Goal: Task Accomplishment & Management: Use online tool/utility

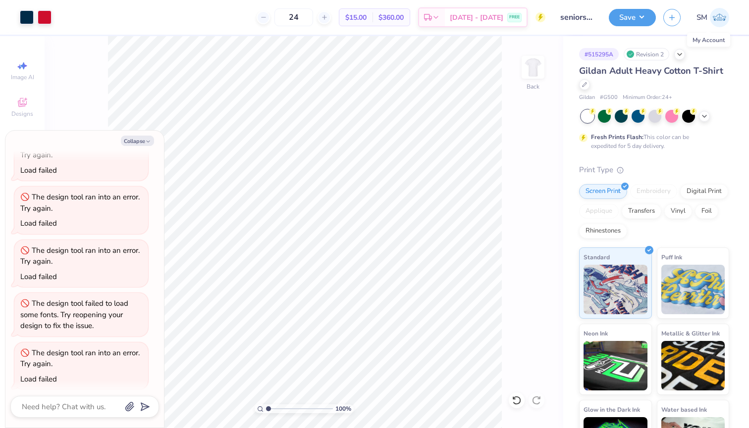
type textarea "x"
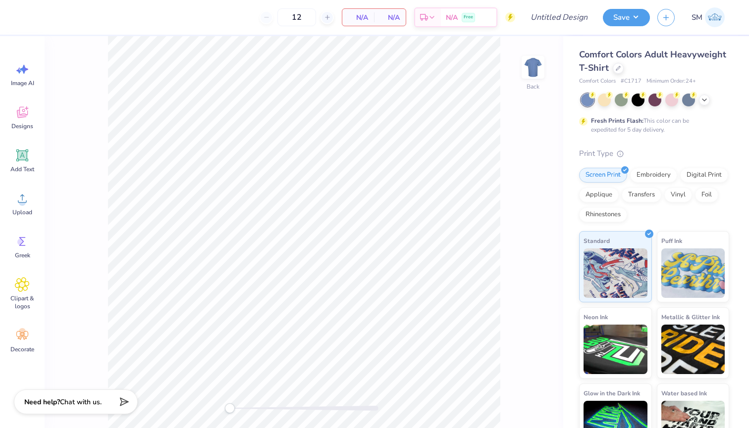
click at [418, 17] on img at bounding box center [714, 17] width 20 height 20
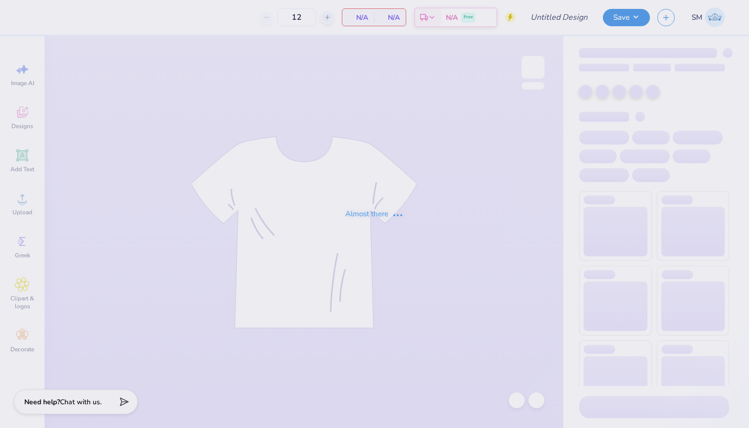
type input "sig [PERSON_NAME]"
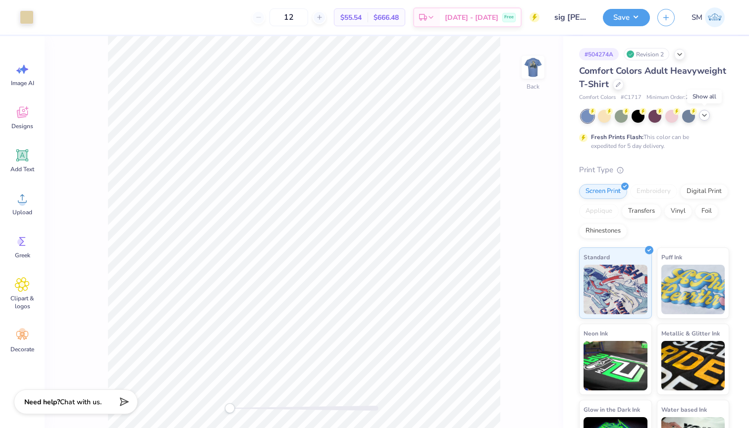
click at [702, 117] on icon at bounding box center [704, 115] width 8 height 8
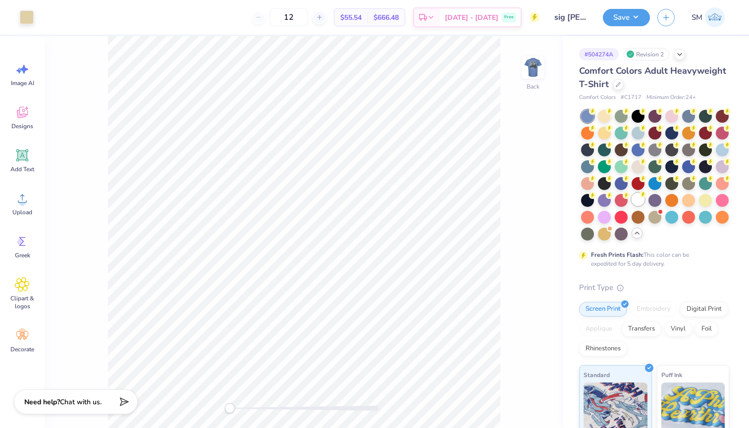
click at [635, 201] on div at bounding box center [637, 199] width 13 height 13
click at [531, 74] on img at bounding box center [533, 68] width 40 height 40
click at [622, 20] on button "Save" at bounding box center [625, 15] width 47 height 17
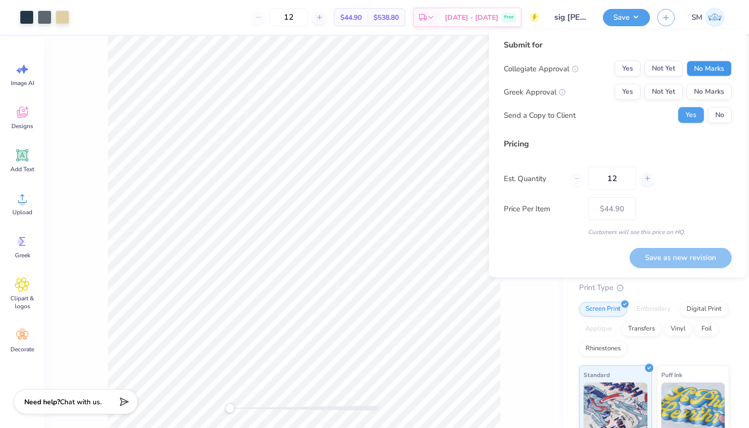
click at [713, 69] on button "No Marks" at bounding box center [708, 69] width 45 height 16
click at [672, 89] on button "Not Yet" at bounding box center [663, 92] width 38 height 16
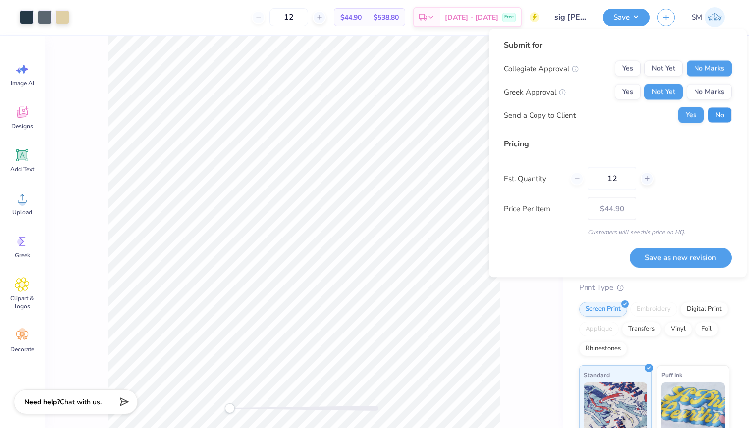
click at [713, 115] on button "No" at bounding box center [719, 115] width 24 height 16
click at [626, 89] on button "Yes" at bounding box center [627, 92] width 26 height 16
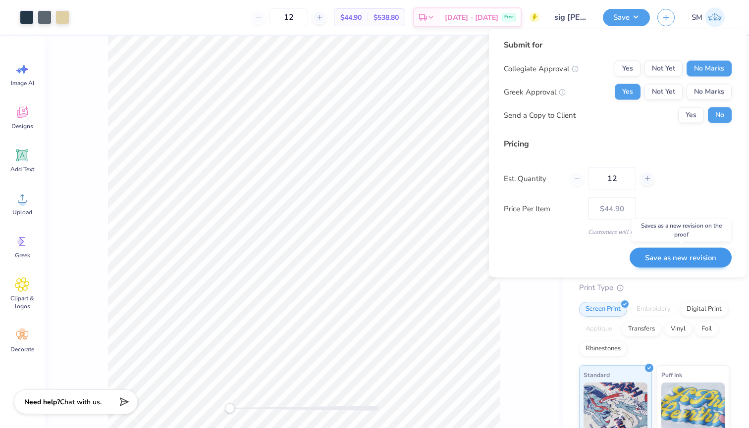
click at [669, 260] on button "Save as new revision" at bounding box center [680, 258] width 102 height 20
type input "$44.90"
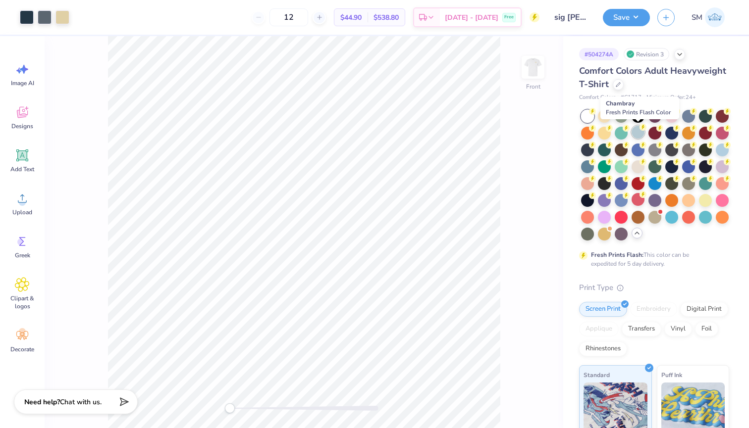
click at [637, 136] on div at bounding box center [637, 132] width 13 height 13
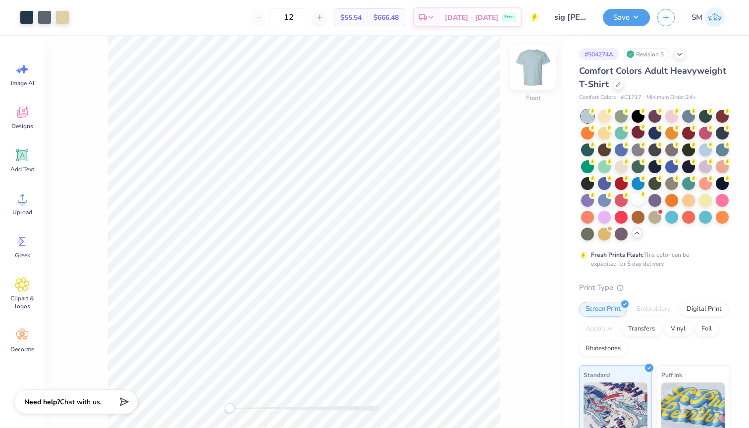
click at [536, 64] on img at bounding box center [533, 68] width 40 height 40
click at [722, 147] on div at bounding box center [721, 149] width 13 height 13
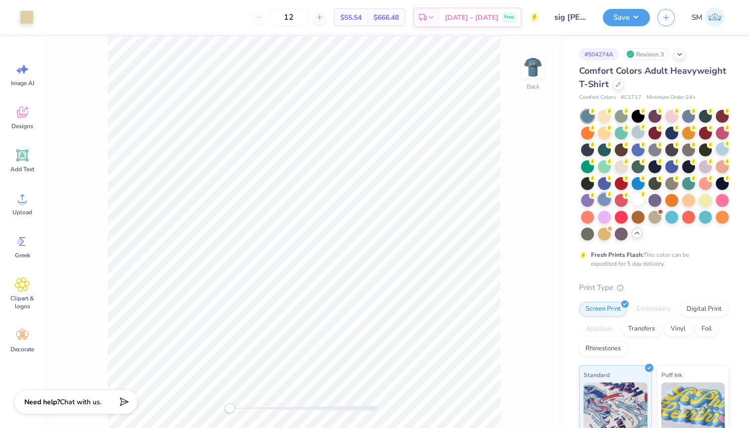
click at [602, 196] on div at bounding box center [604, 199] width 13 height 13
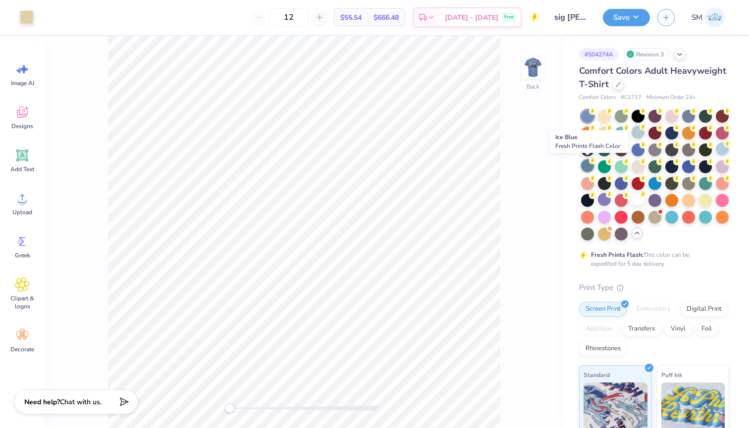
click at [589, 168] on div at bounding box center [587, 165] width 13 height 13
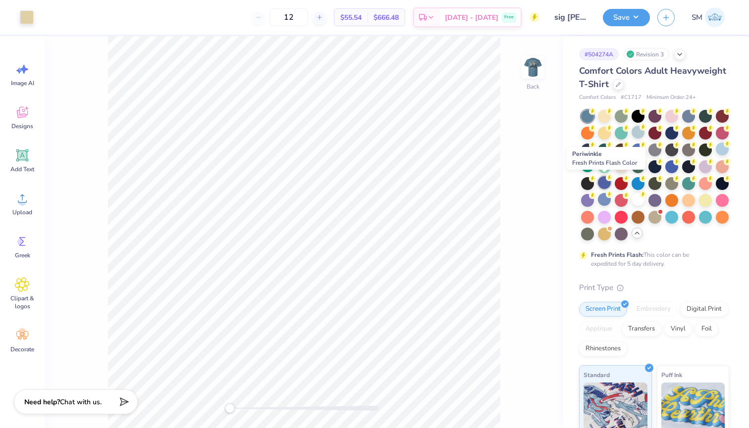
click at [604, 186] on div at bounding box center [604, 182] width 13 height 13
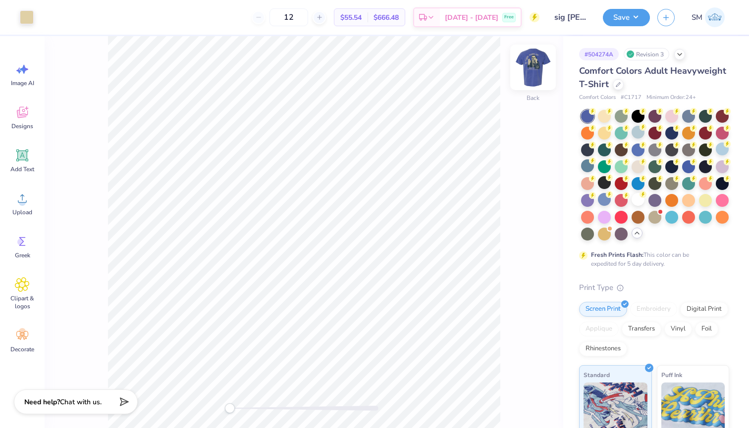
click at [524, 65] on img at bounding box center [533, 68] width 40 height 40
click at [637, 11] on button "Save" at bounding box center [625, 15] width 47 height 17
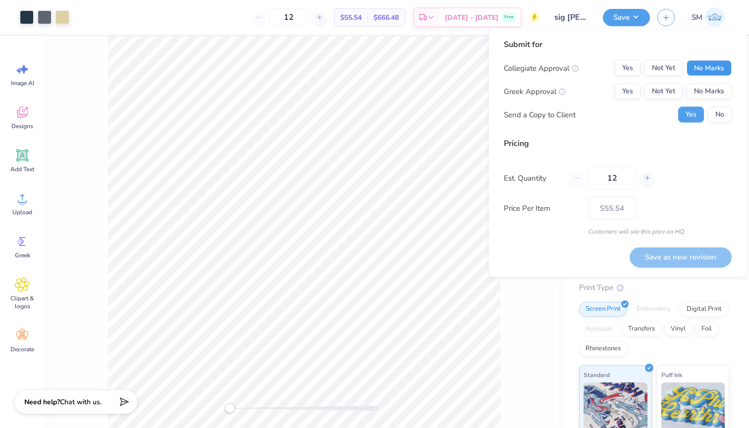
click at [715, 69] on button "No Marks" at bounding box center [708, 68] width 45 height 16
click at [627, 90] on button "Yes" at bounding box center [627, 92] width 26 height 16
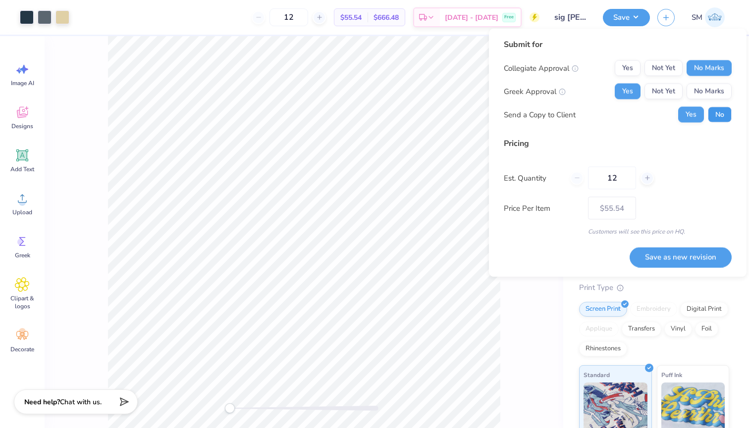
click at [712, 117] on button "No" at bounding box center [719, 115] width 24 height 16
click at [674, 251] on button "Save as new revision" at bounding box center [680, 257] width 102 height 20
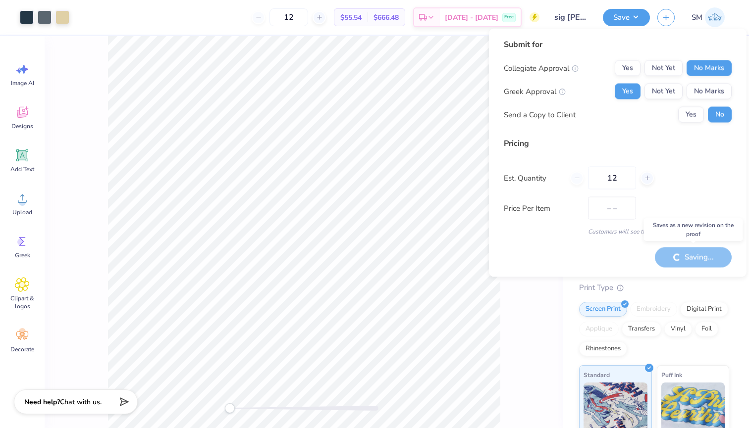
type input "$55.54"
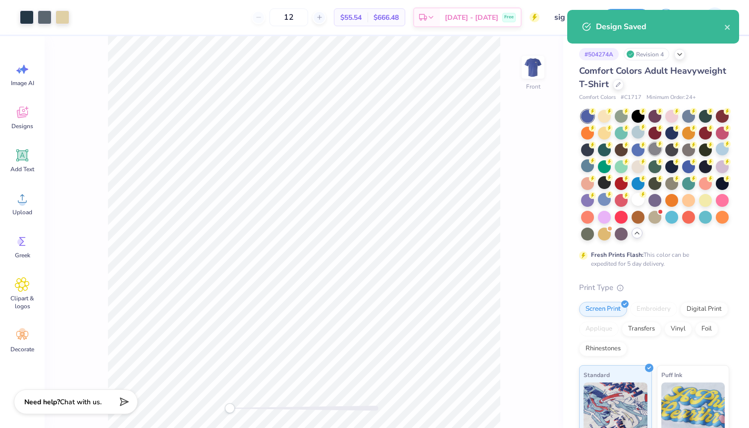
click at [652, 150] on div at bounding box center [654, 149] width 13 height 13
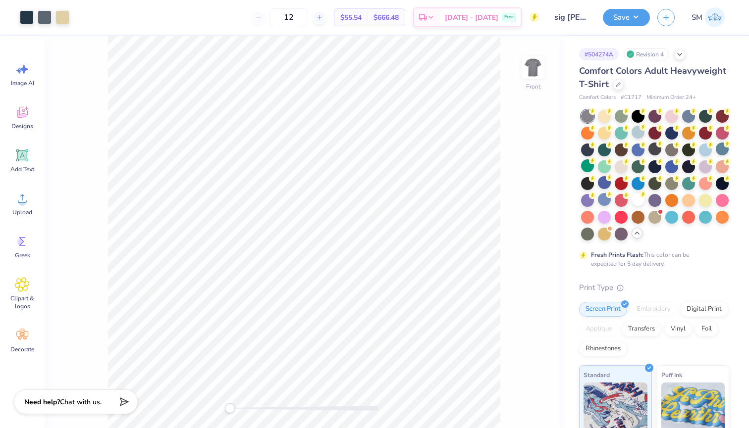
click at [630, 133] on div at bounding box center [655, 175] width 148 height 131
click at [641, 132] on div at bounding box center [637, 132] width 13 height 13
click at [718, 151] on div at bounding box center [721, 149] width 13 height 13
click at [587, 150] on div at bounding box center [587, 149] width 13 height 13
click at [530, 58] on img at bounding box center [533, 68] width 40 height 40
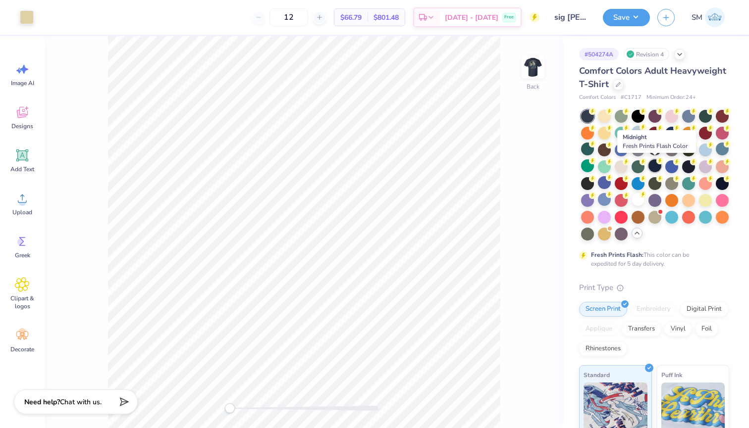
click at [657, 161] on circle at bounding box center [659, 160] width 7 height 7
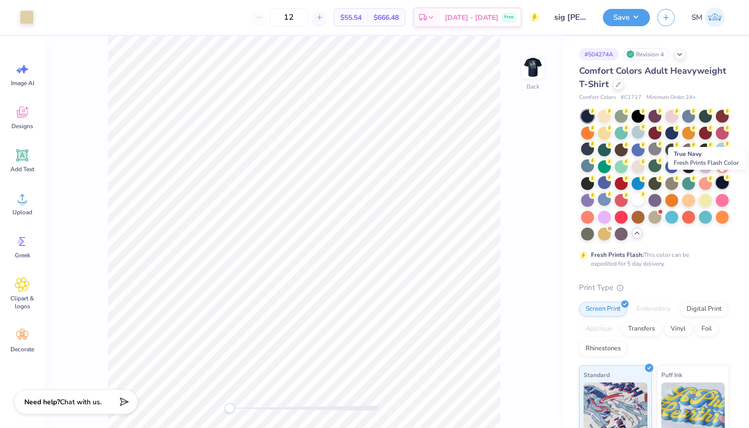
click at [723, 186] on div at bounding box center [721, 182] width 13 height 13
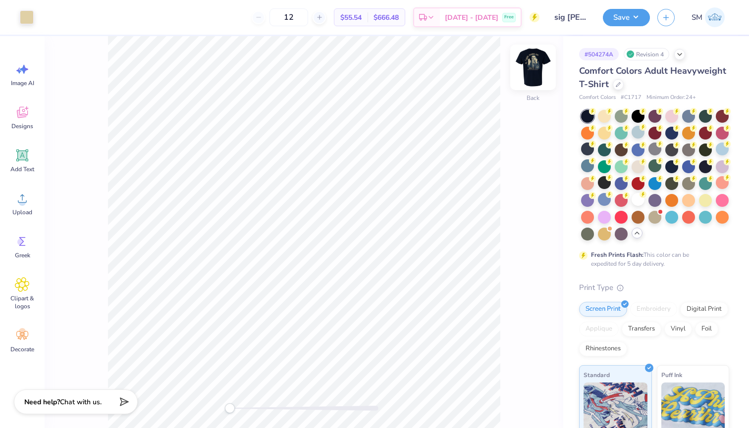
click at [533, 77] on img at bounding box center [533, 68] width 40 height 40
click at [631, 14] on button "Save" at bounding box center [625, 15] width 47 height 17
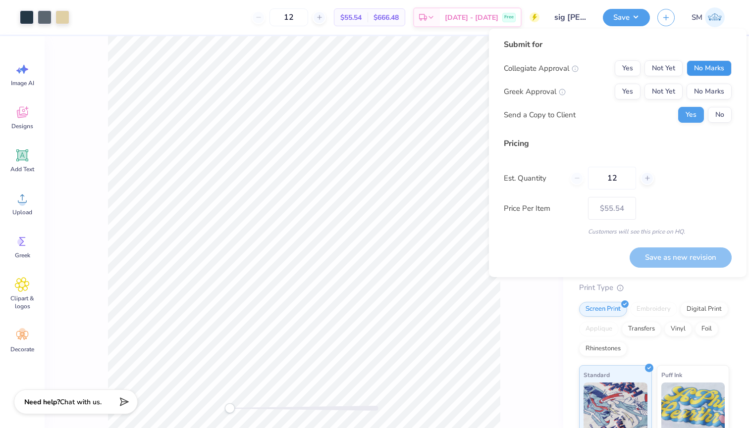
click at [697, 68] on button "No Marks" at bounding box center [708, 68] width 45 height 16
click at [622, 96] on button "Yes" at bounding box center [627, 92] width 26 height 16
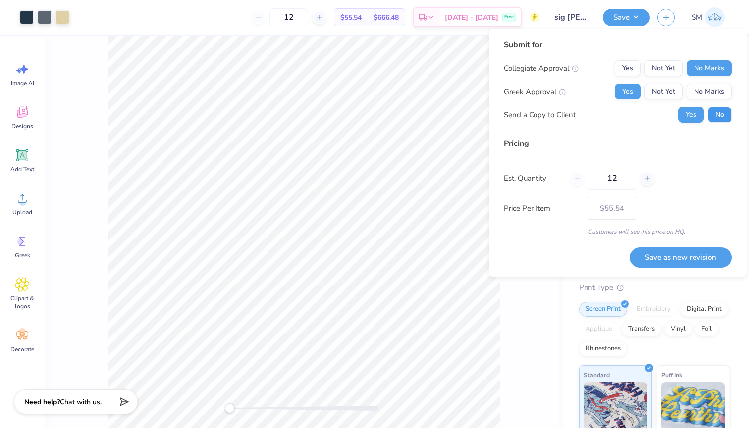
click at [712, 117] on button "No" at bounding box center [719, 115] width 24 height 16
click at [659, 254] on button "Save as new revision" at bounding box center [680, 258] width 102 height 20
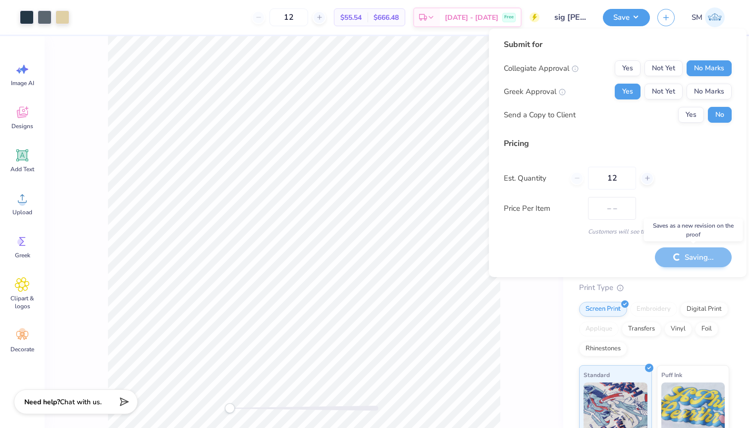
type input "$55.54"
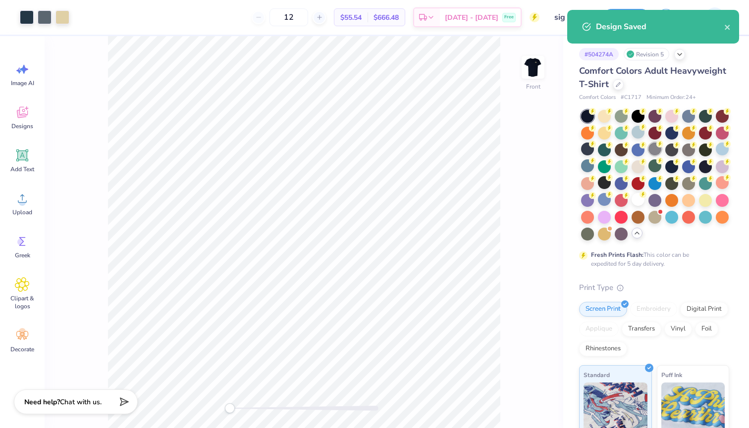
click at [652, 149] on div at bounding box center [654, 149] width 13 height 13
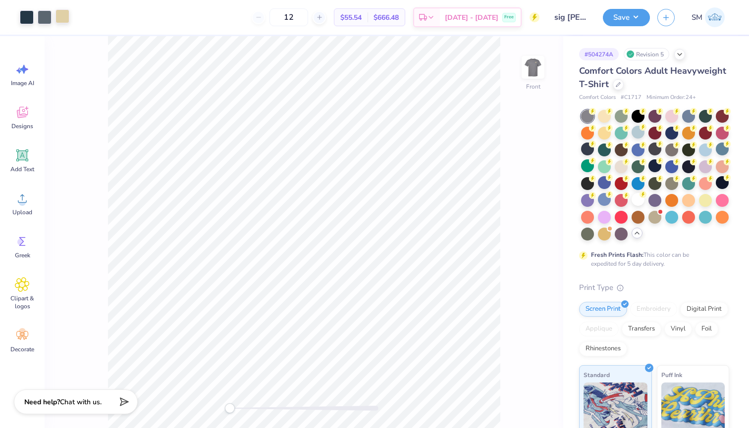
click at [64, 19] on div at bounding box center [62, 16] width 14 height 14
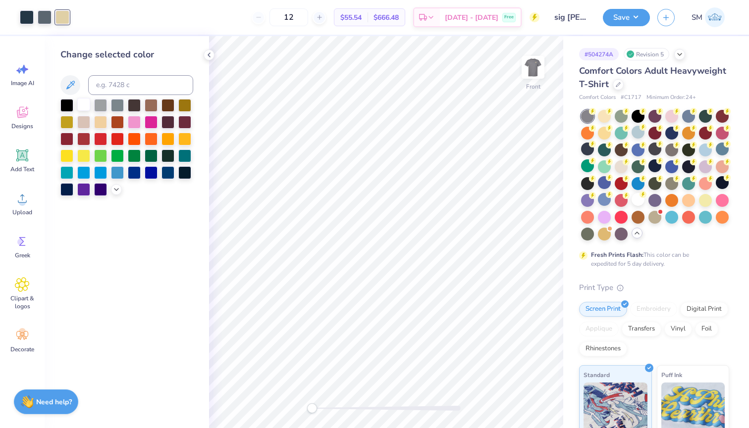
click at [85, 107] on div at bounding box center [83, 104] width 13 height 13
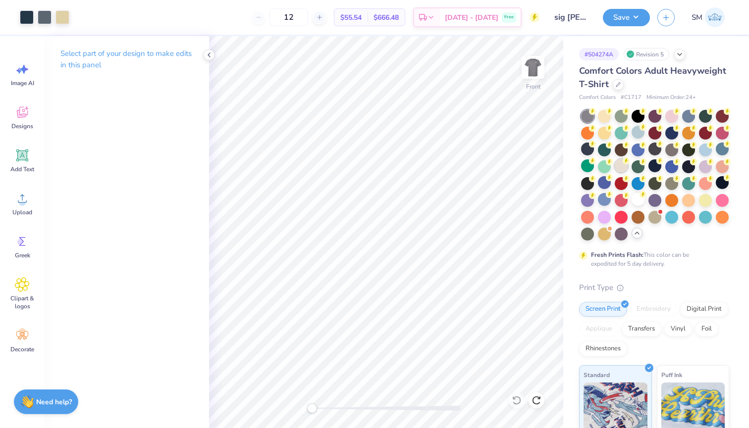
click at [622, 167] on div at bounding box center [620, 165] width 13 height 13
click at [60, 17] on div at bounding box center [62, 16] width 14 height 14
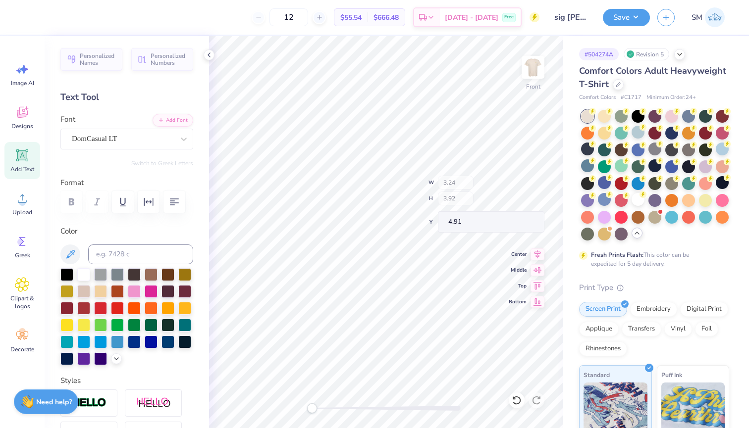
type input "9.66"
type input "11.15"
type input "4.27"
click at [85, 275] on div at bounding box center [83, 273] width 13 height 13
click at [87, 274] on div at bounding box center [83, 273] width 13 height 13
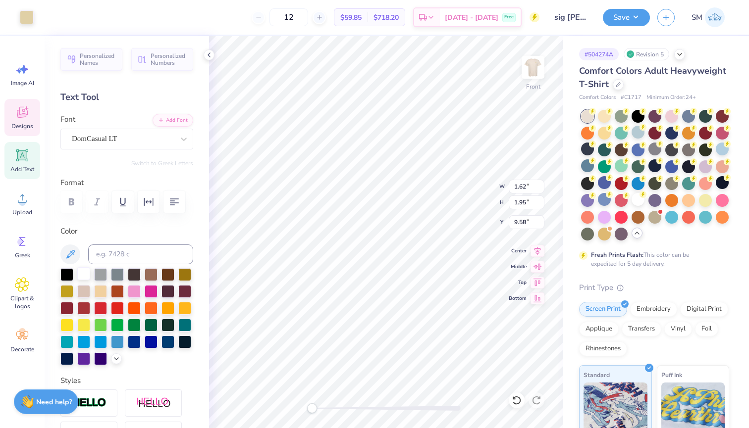
click at [83, 276] on div at bounding box center [83, 273] width 13 height 13
click at [17, 17] on div "Art colors" at bounding box center [17, 17] width 34 height 35
click at [25, 17] on div at bounding box center [27, 16] width 14 height 14
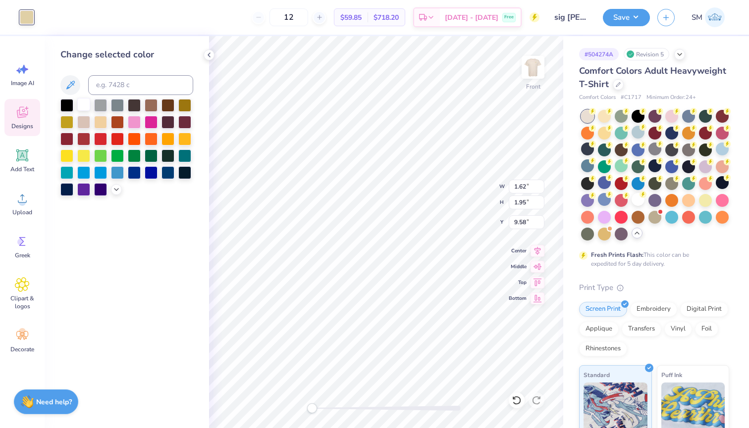
click at [84, 106] on div at bounding box center [83, 104] width 13 height 13
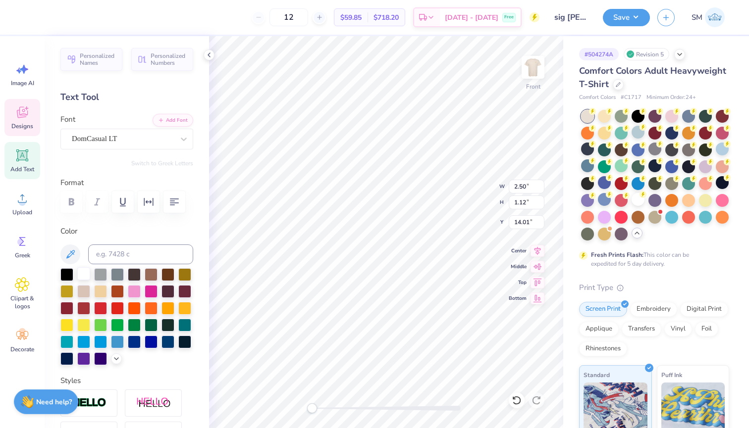
click at [83, 272] on div at bounding box center [83, 273] width 13 height 13
click at [75, 273] on div at bounding box center [126, 316] width 133 height 97
click at [84, 273] on div at bounding box center [83, 273] width 13 height 13
click at [87, 278] on div at bounding box center [83, 273] width 13 height 13
click at [81, 278] on div at bounding box center [83, 273] width 13 height 13
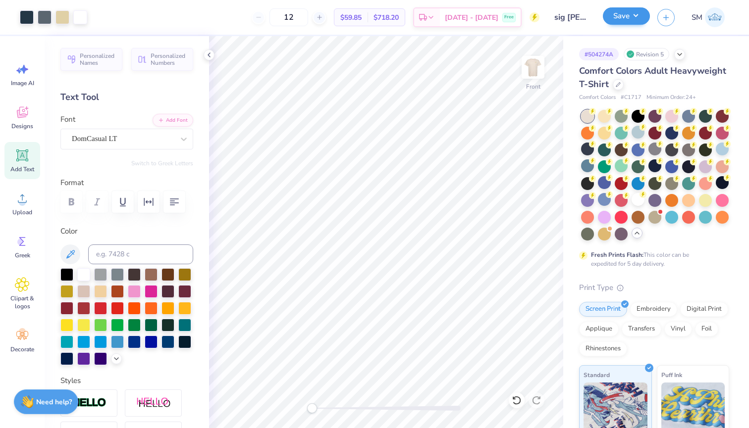
click at [632, 14] on button "Save" at bounding box center [625, 15] width 47 height 17
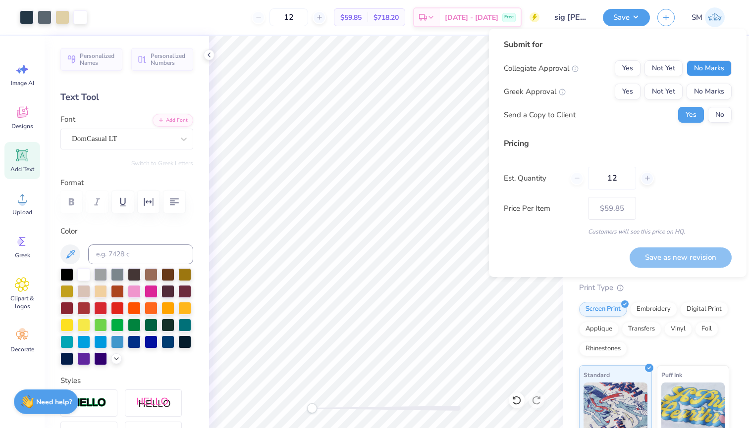
click at [700, 62] on button "No Marks" at bounding box center [708, 68] width 45 height 16
click at [623, 91] on button "Yes" at bounding box center [627, 92] width 26 height 16
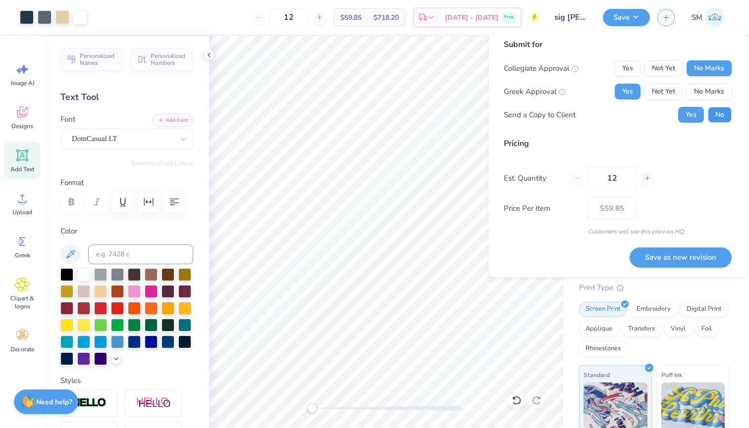
click at [727, 116] on button "No" at bounding box center [719, 115] width 24 height 16
click at [686, 261] on button "Save as new revision" at bounding box center [680, 258] width 102 height 20
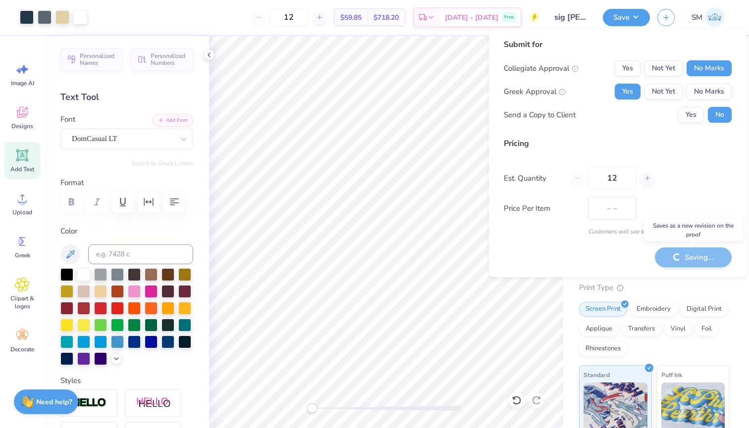
type input "$59.85"
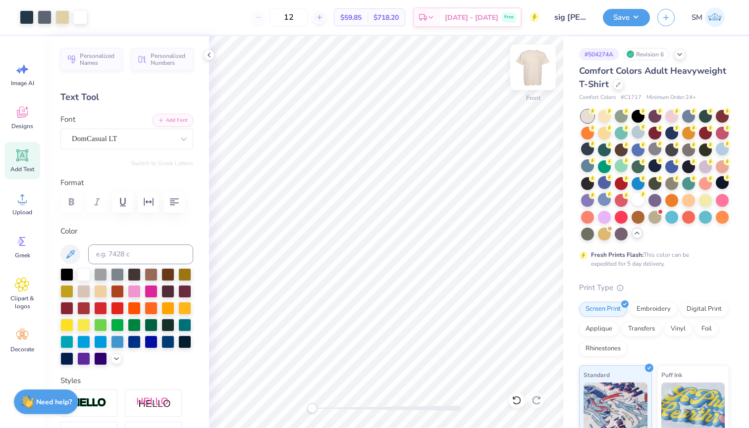
click at [533, 71] on img at bounding box center [533, 68] width 40 height 40
click at [85, 273] on div at bounding box center [83, 273] width 13 height 13
click at [27, 17] on div at bounding box center [27, 16] width 14 height 14
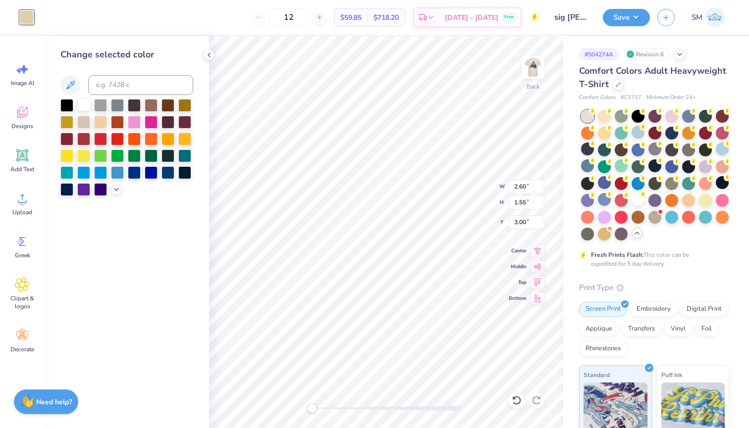
click at [84, 104] on div at bounding box center [83, 104] width 13 height 13
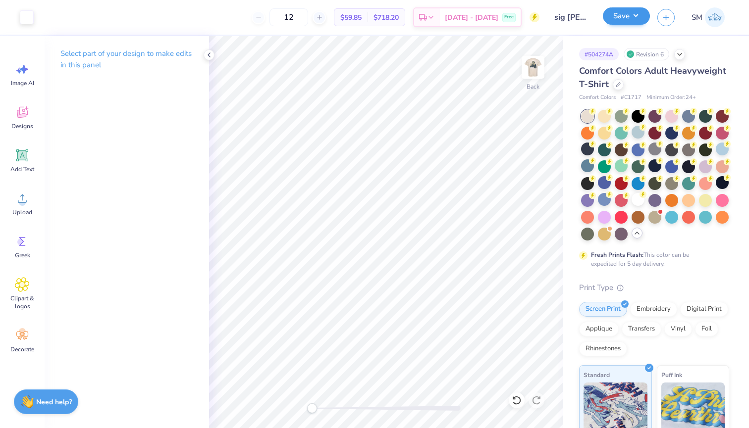
click at [634, 19] on button "Save" at bounding box center [625, 15] width 47 height 17
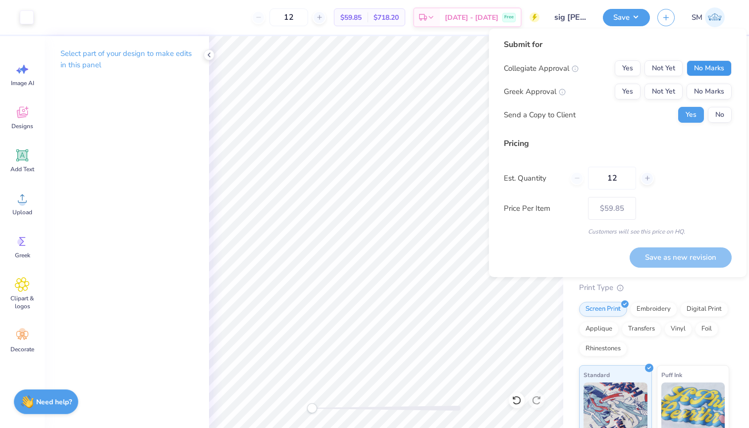
click at [704, 61] on button "No Marks" at bounding box center [708, 68] width 45 height 16
click at [625, 95] on button "Yes" at bounding box center [627, 92] width 26 height 16
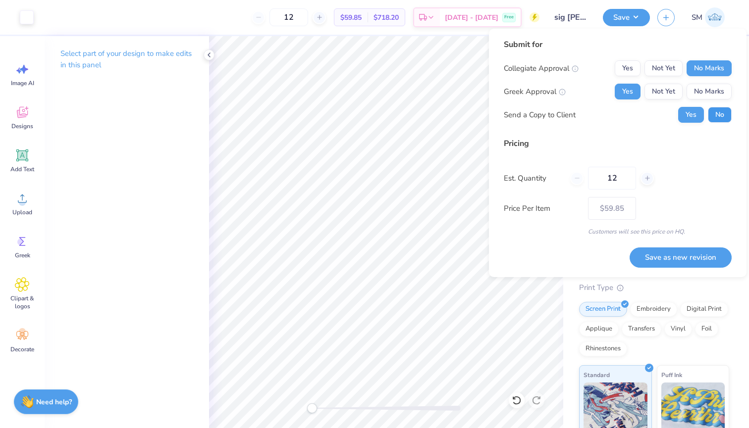
click at [717, 120] on button "No" at bounding box center [719, 115] width 24 height 16
click at [687, 258] on button "Save as new revision" at bounding box center [680, 258] width 102 height 20
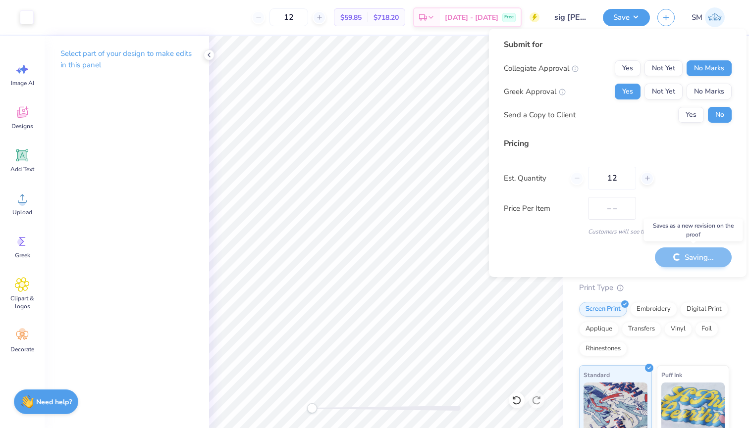
type input "$59.85"
